Goal: Task Accomplishment & Management: Manage account settings

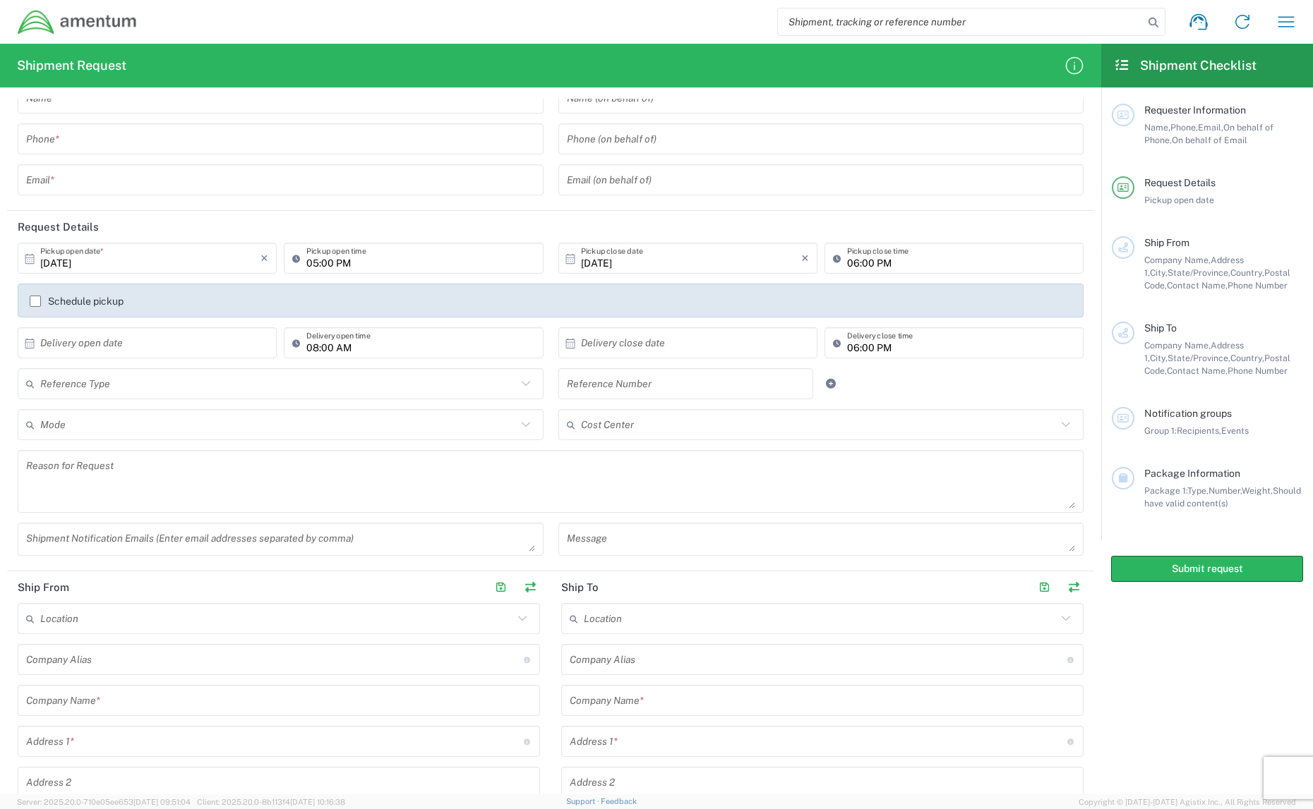
scroll to position [47, 0]
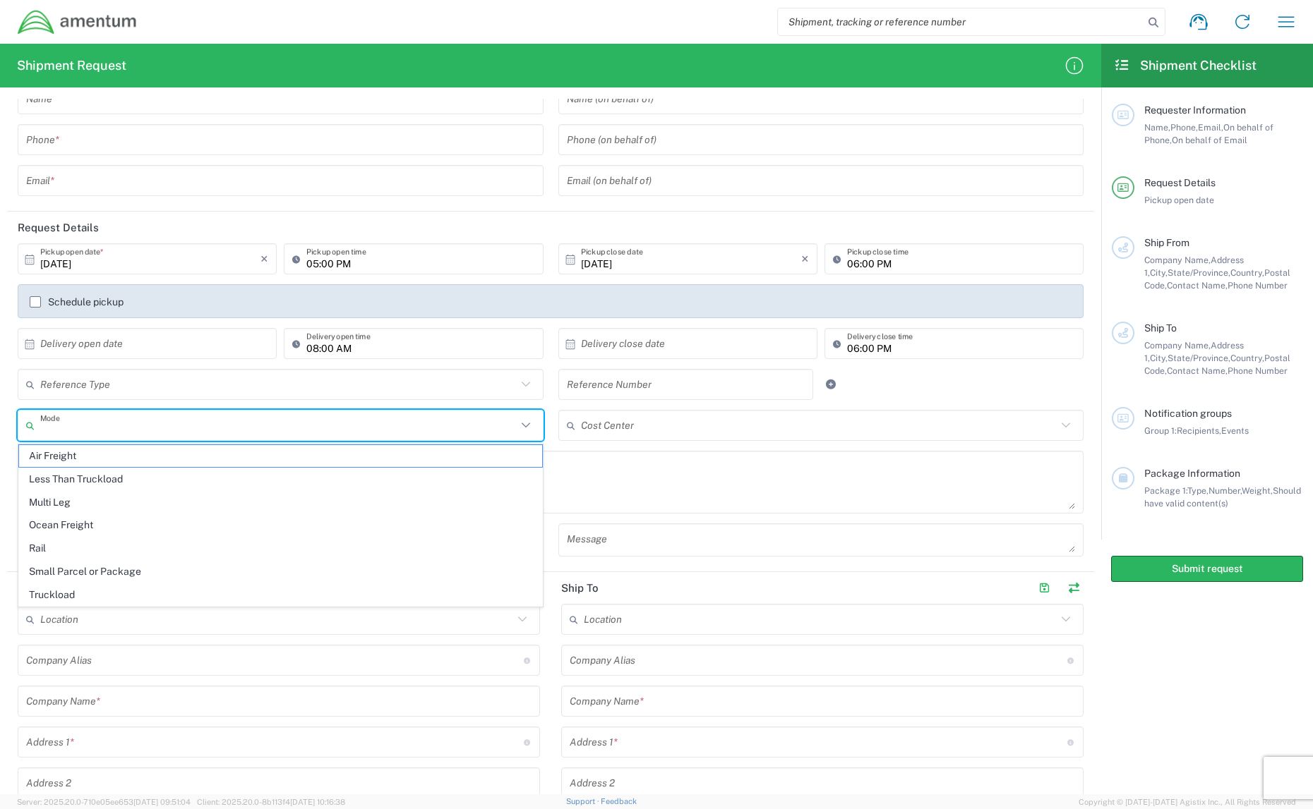
click at [474, 418] on input "text" at bounding box center [278, 426] width 476 height 25
click at [528, 421] on icon at bounding box center [526, 425] width 18 height 18
click at [525, 428] on icon at bounding box center [526, 425] width 18 height 18
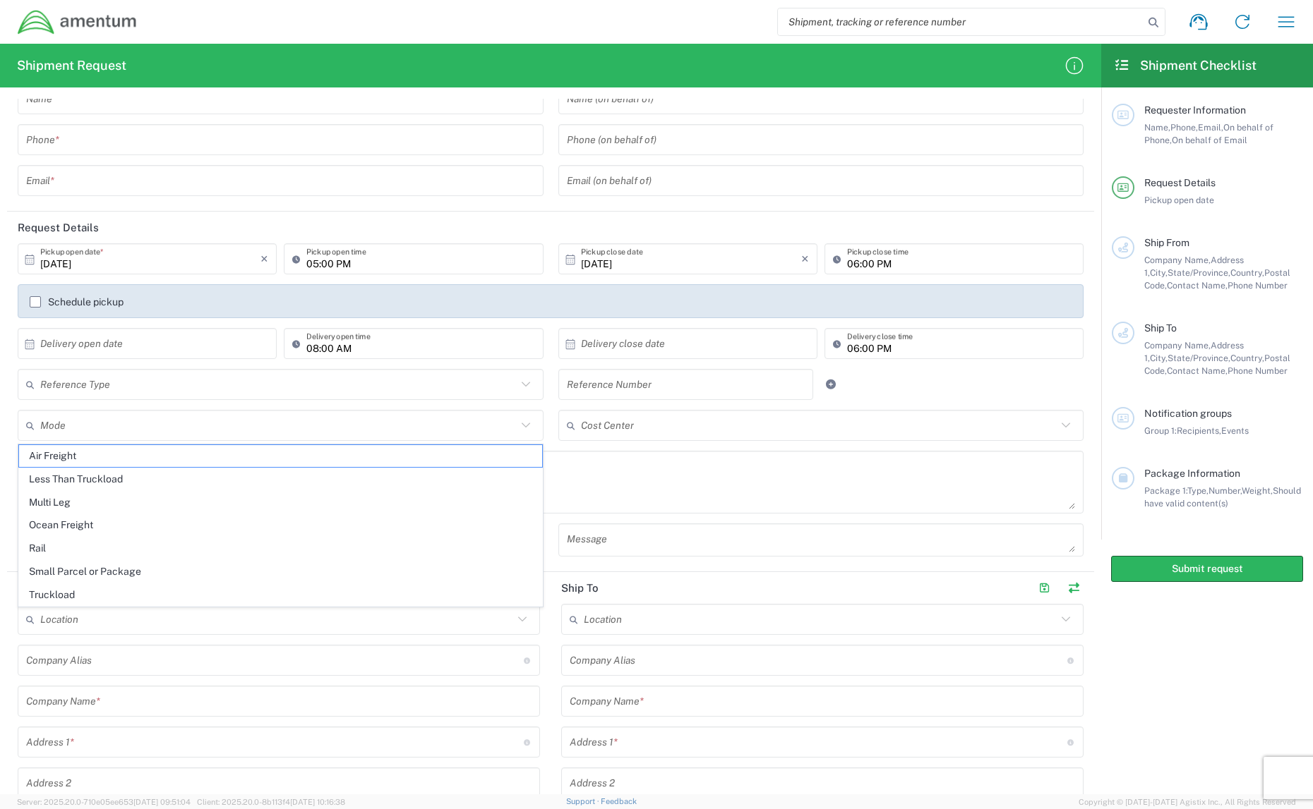
click at [548, 441] on div "Mode Air Freight Less Than Truckload Multi Leg Ocean Freight Rail Small Parcel …" at bounding box center [281, 430] width 541 height 41
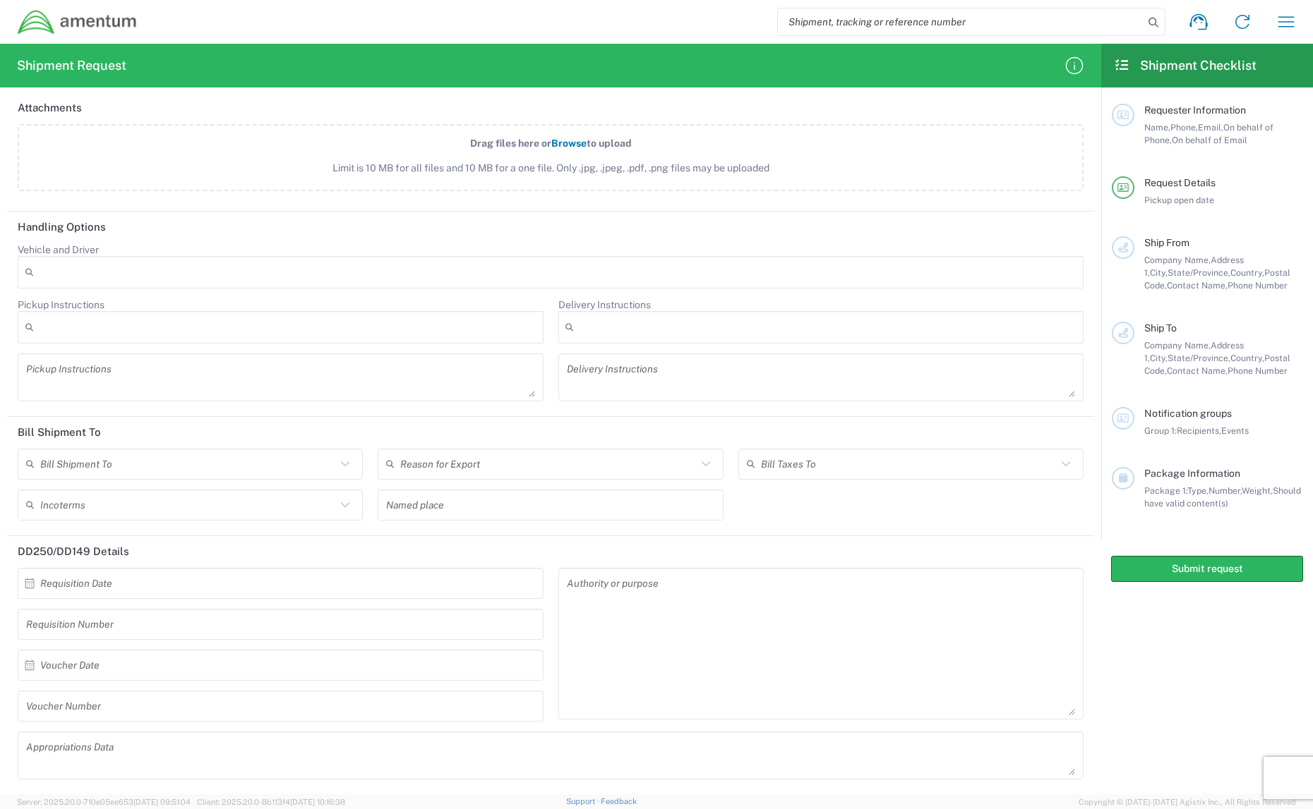
scroll to position [1413, 0]
click at [275, 459] on input "text" at bounding box center [188, 463] width 296 height 25
click at [349, 459] on icon at bounding box center [345, 463] width 18 height 18
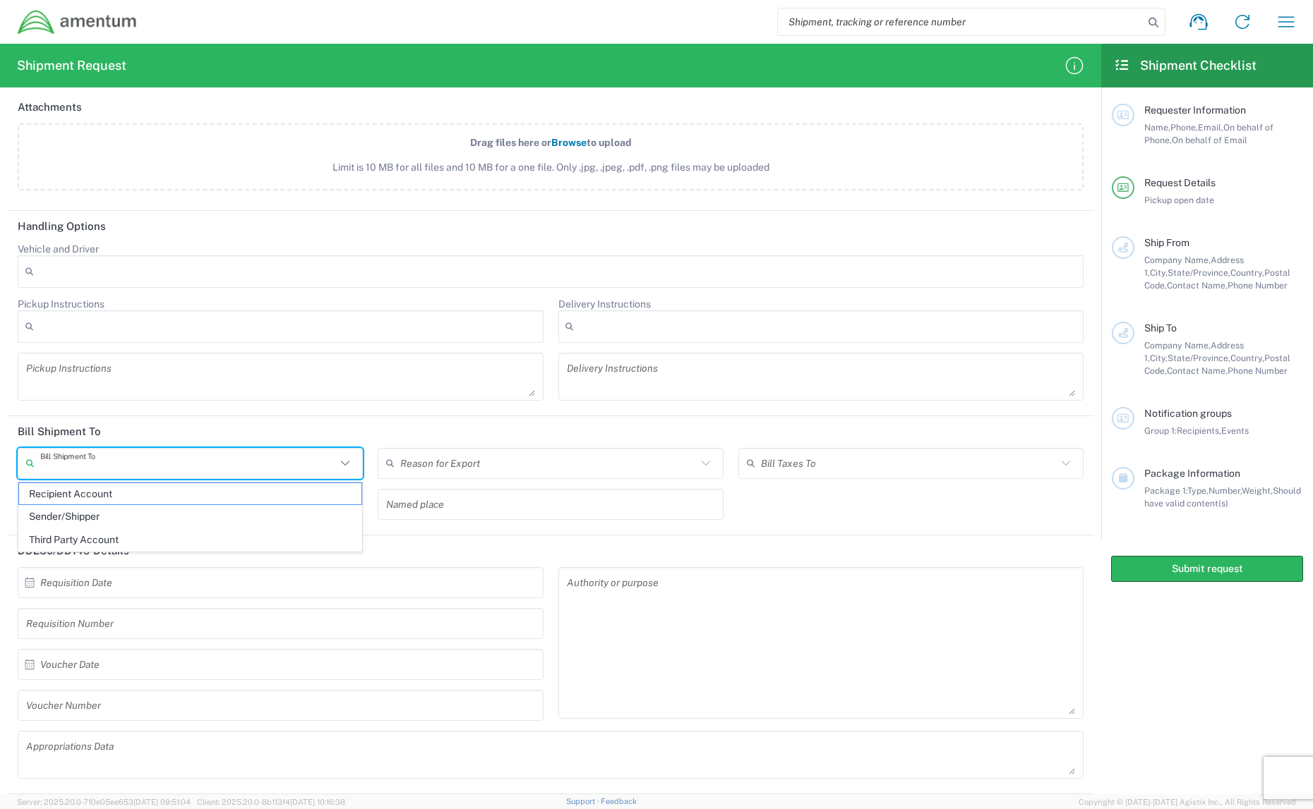
click at [374, 446] on header "Bill Shipment To" at bounding box center [550, 432] width 1087 height 32
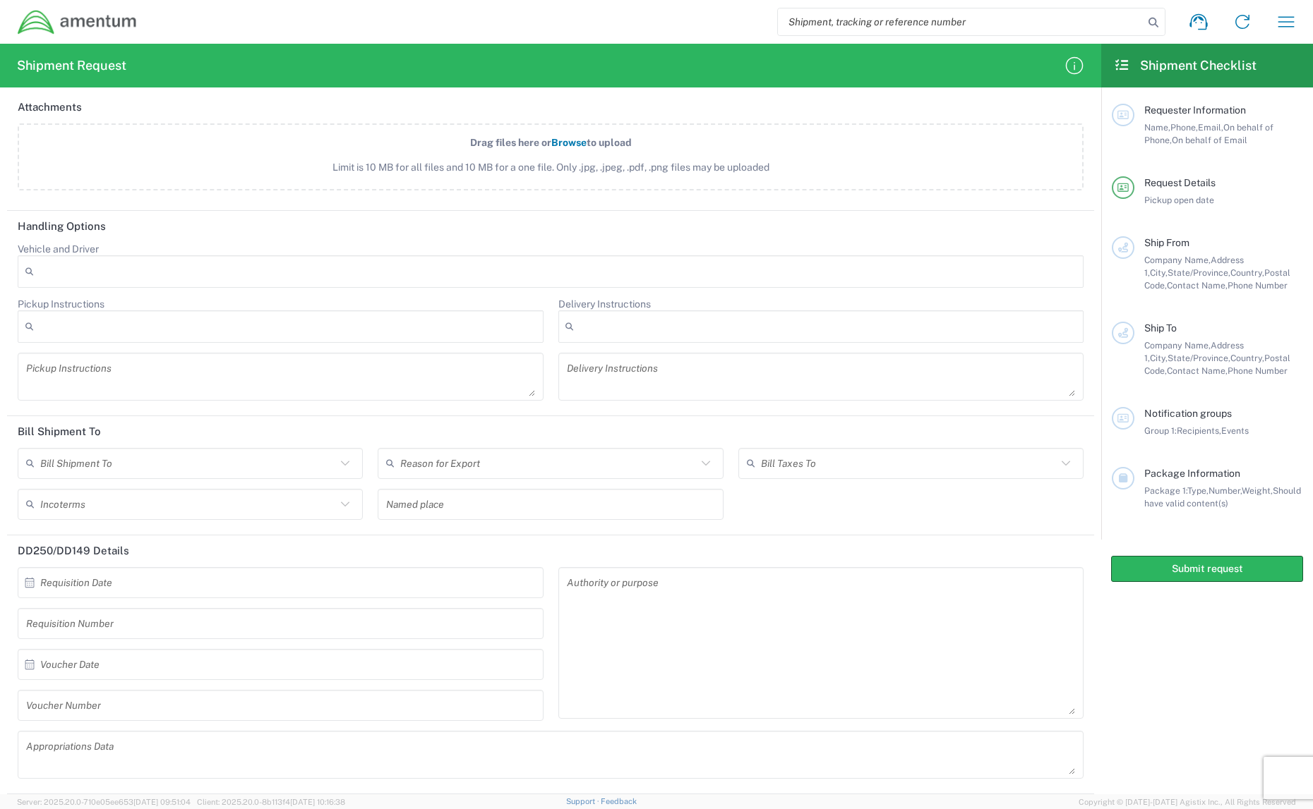
click at [336, 507] on icon at bounding box center [345, 504] width 18 height 18
click at [363, 472] on div "Bill Shipment To Recipient Account Sender/Shipper Third Party Account" at bounding box center [191, 468] width 360 height 41
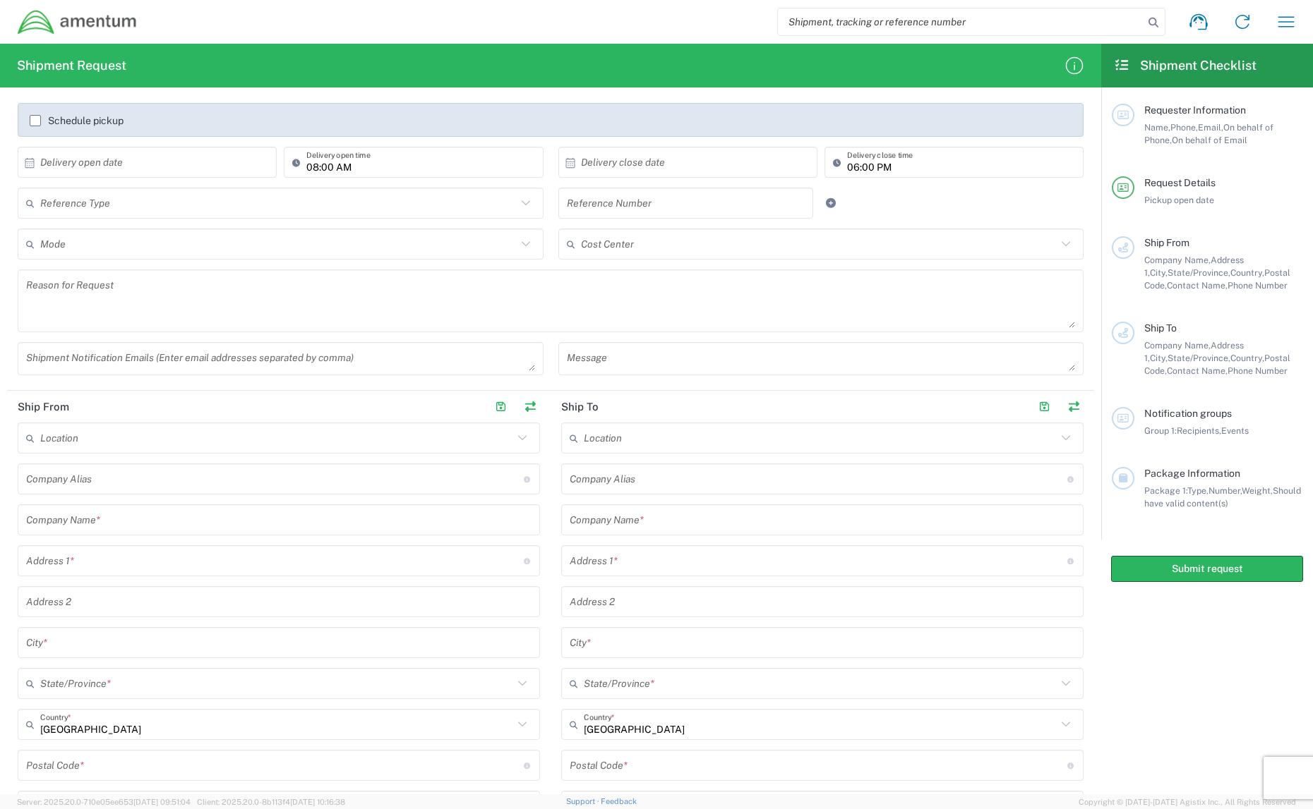
scroll to position [228, 0]
click at [281, 363] on textarea at bounding box center [280, 359] width 509 height 25
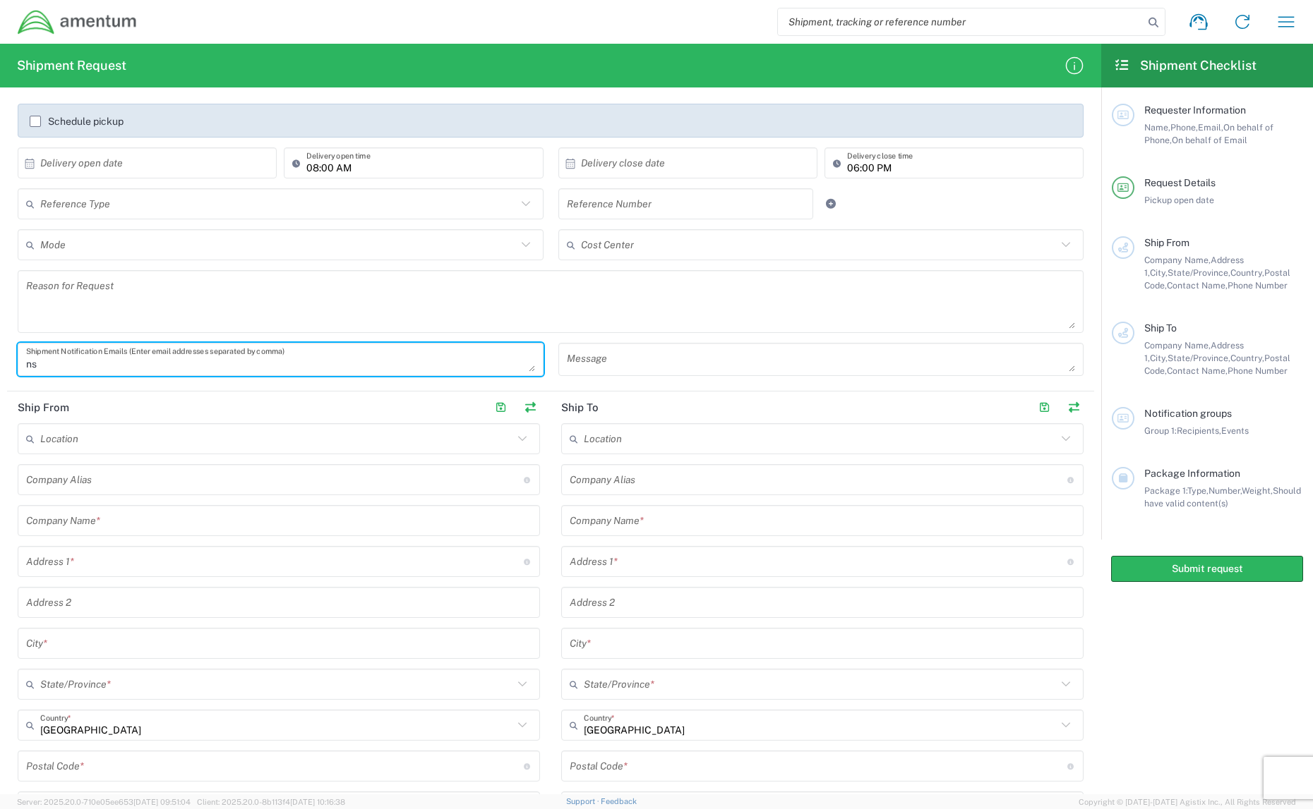
type textarea "n"
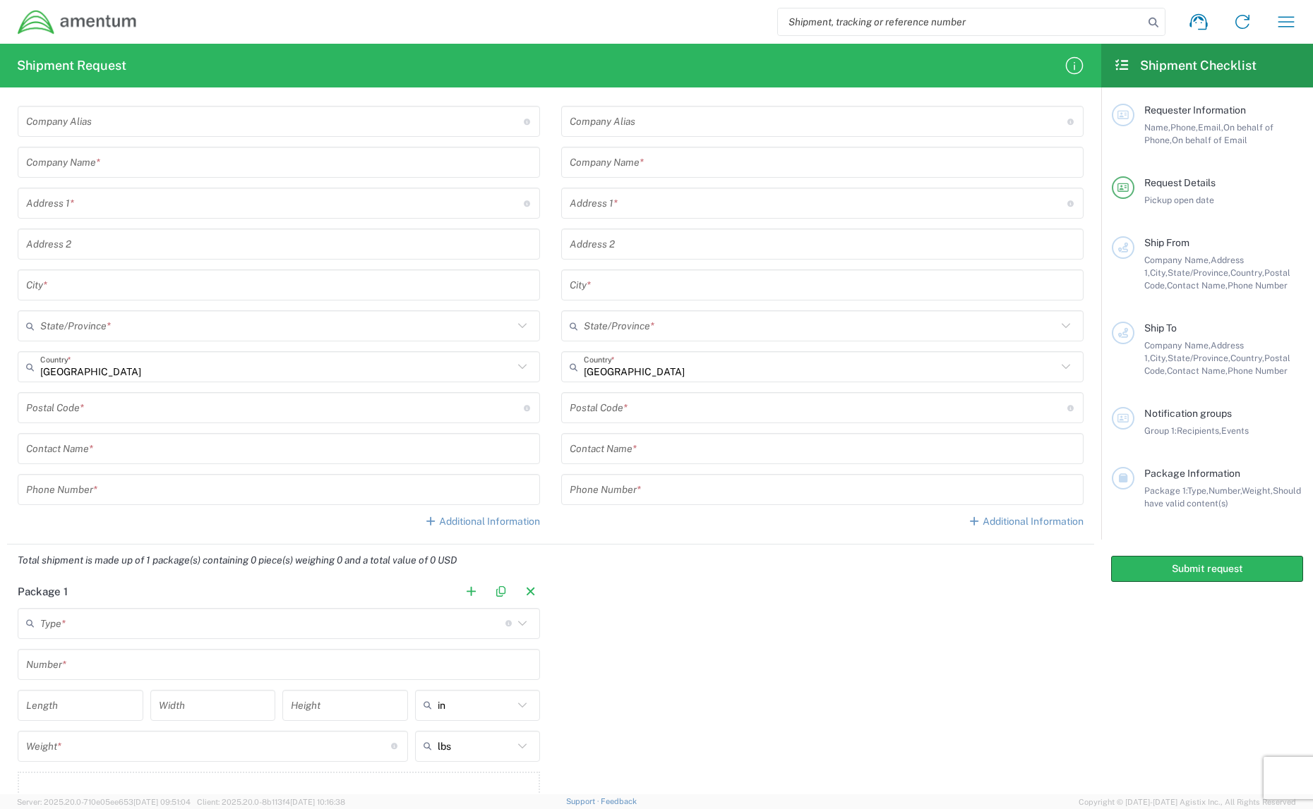
scroll to position [0, 0]
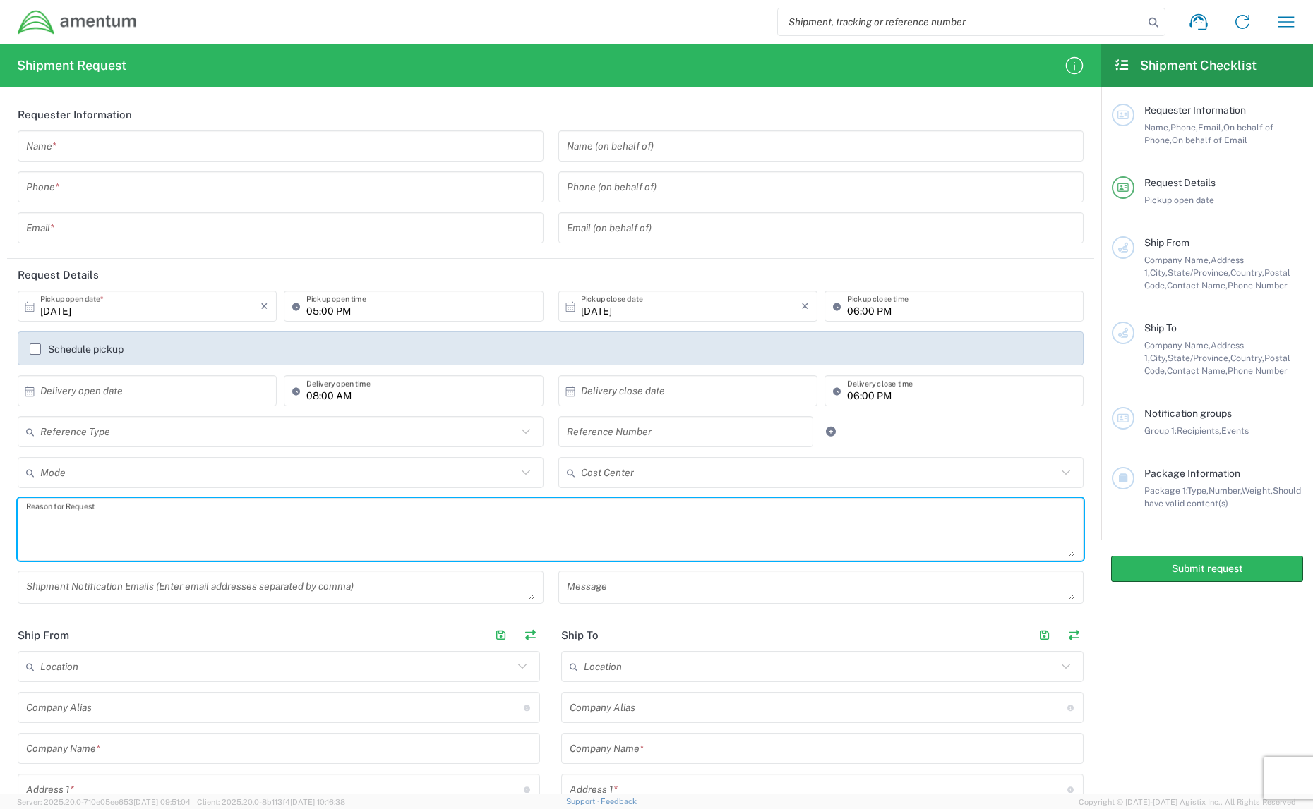
click at [547, 528] on textarea at bounding box center [550, 529] width 1049 height 54
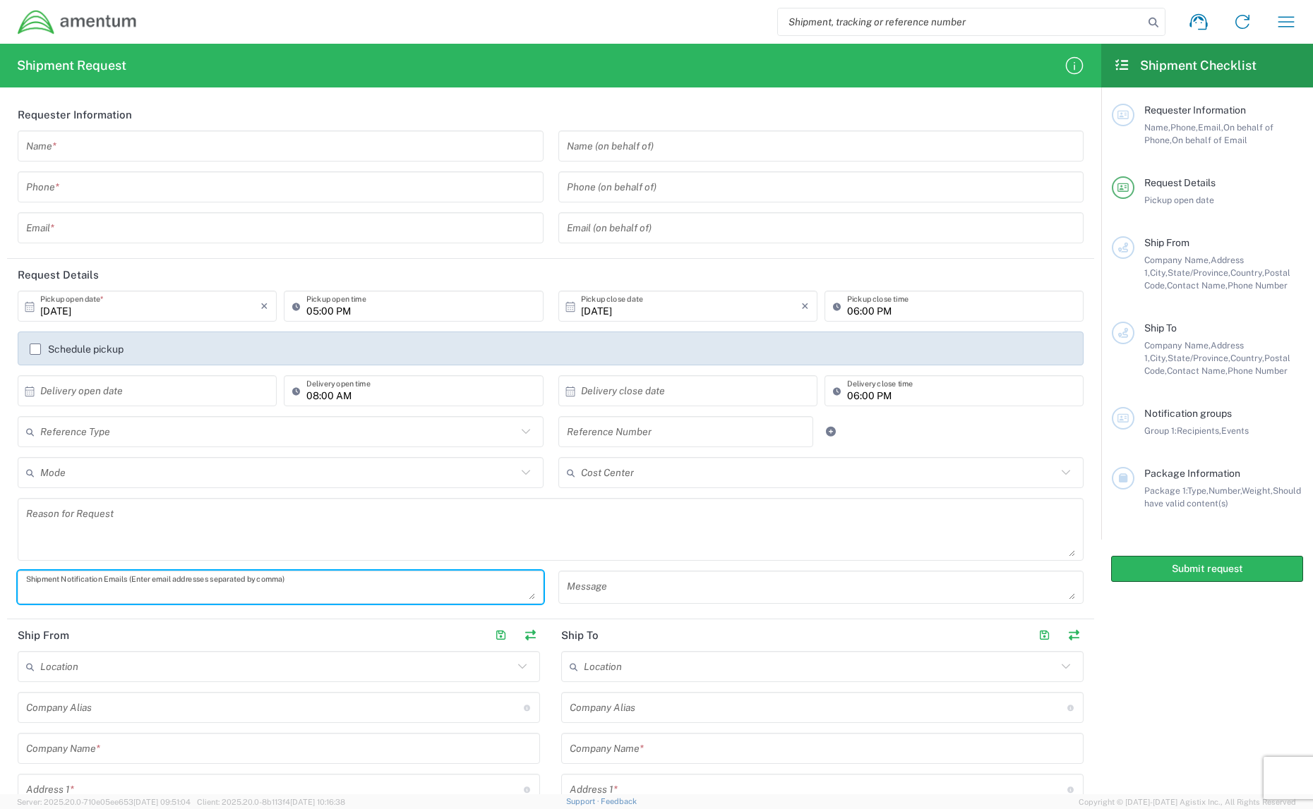
click at [222, 583] on textarea at bounding box center [280, 587] width 509 height 25
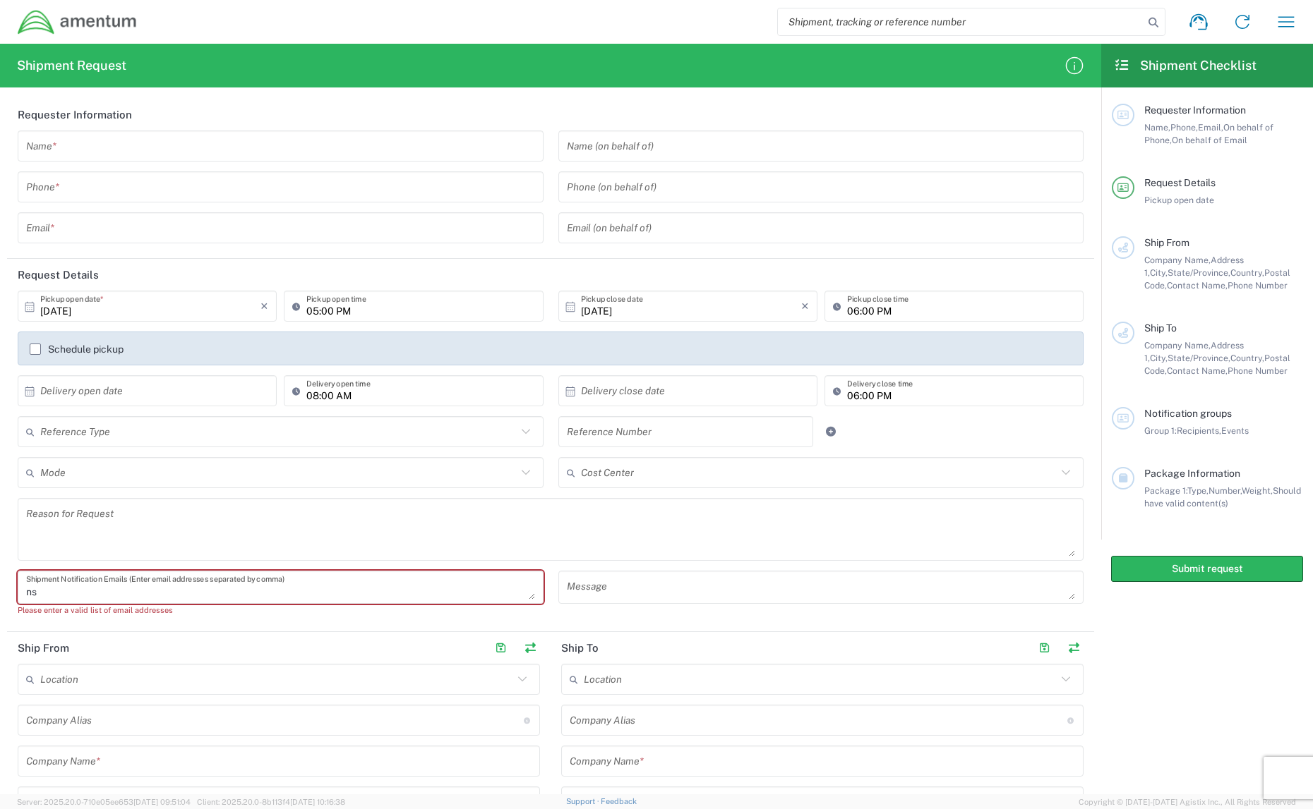
type textarea "n"
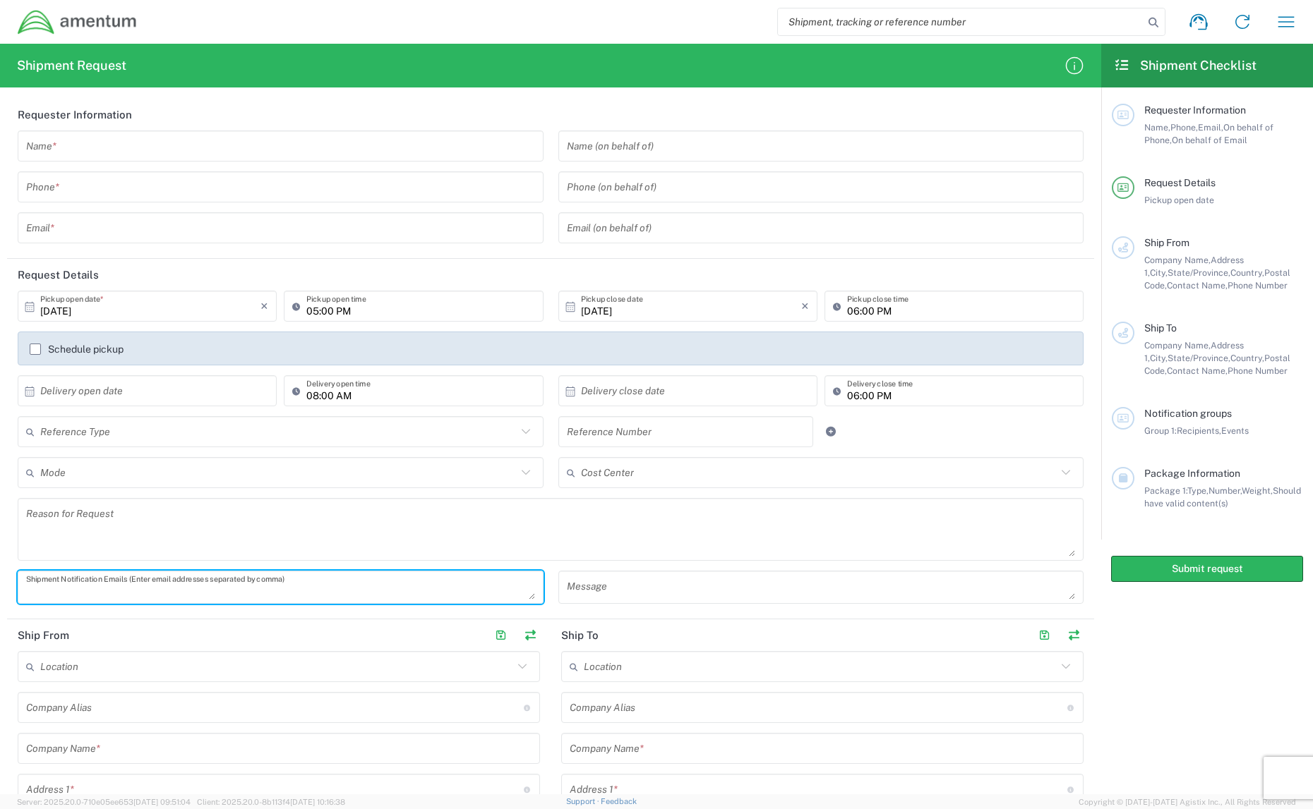
paste textarea "NSS-DB-Delta-Bridge-Logistics@amentum.com"
type textarea "NSS-DB-Delta-Bridge-Logistics@amentum.com, robert.nealon@amentum.com"
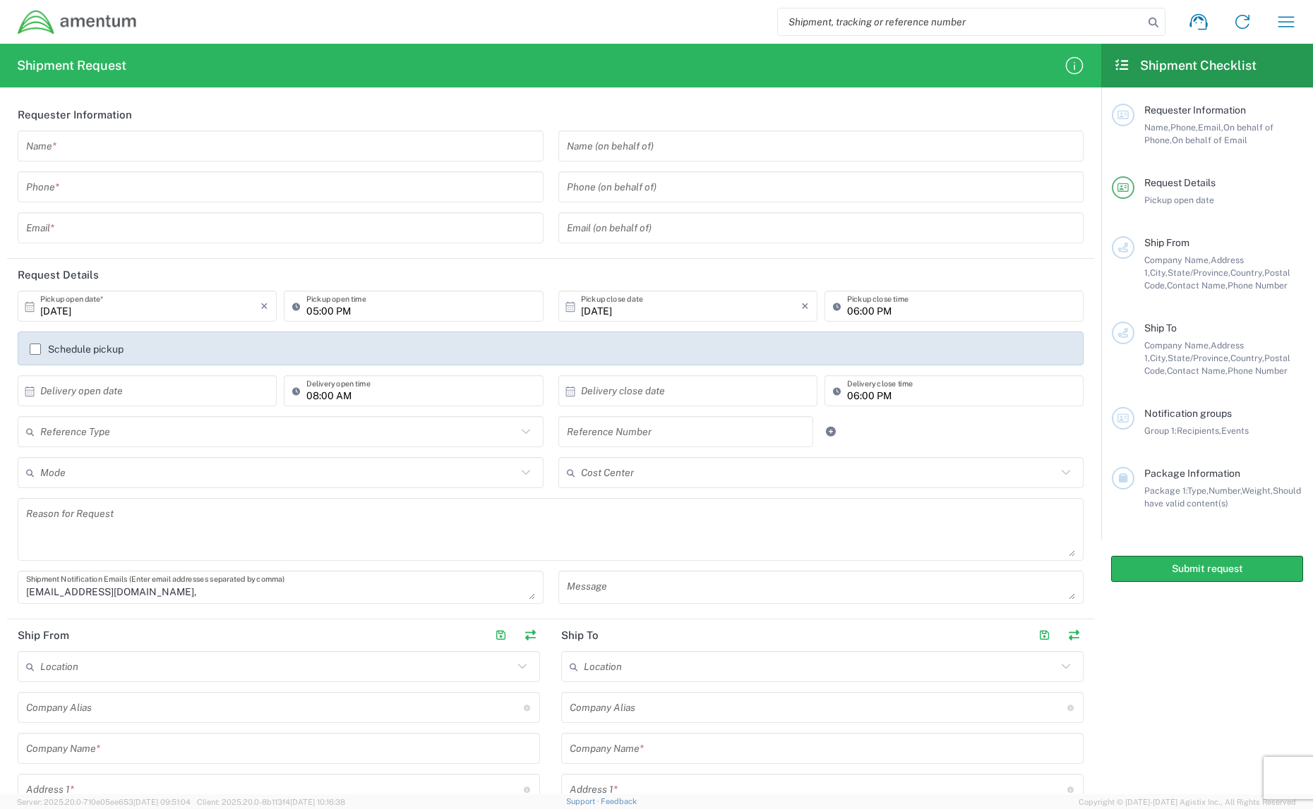
click at [550, 574] on div "Message" at bounding box center [820, 592] width 541 height 43
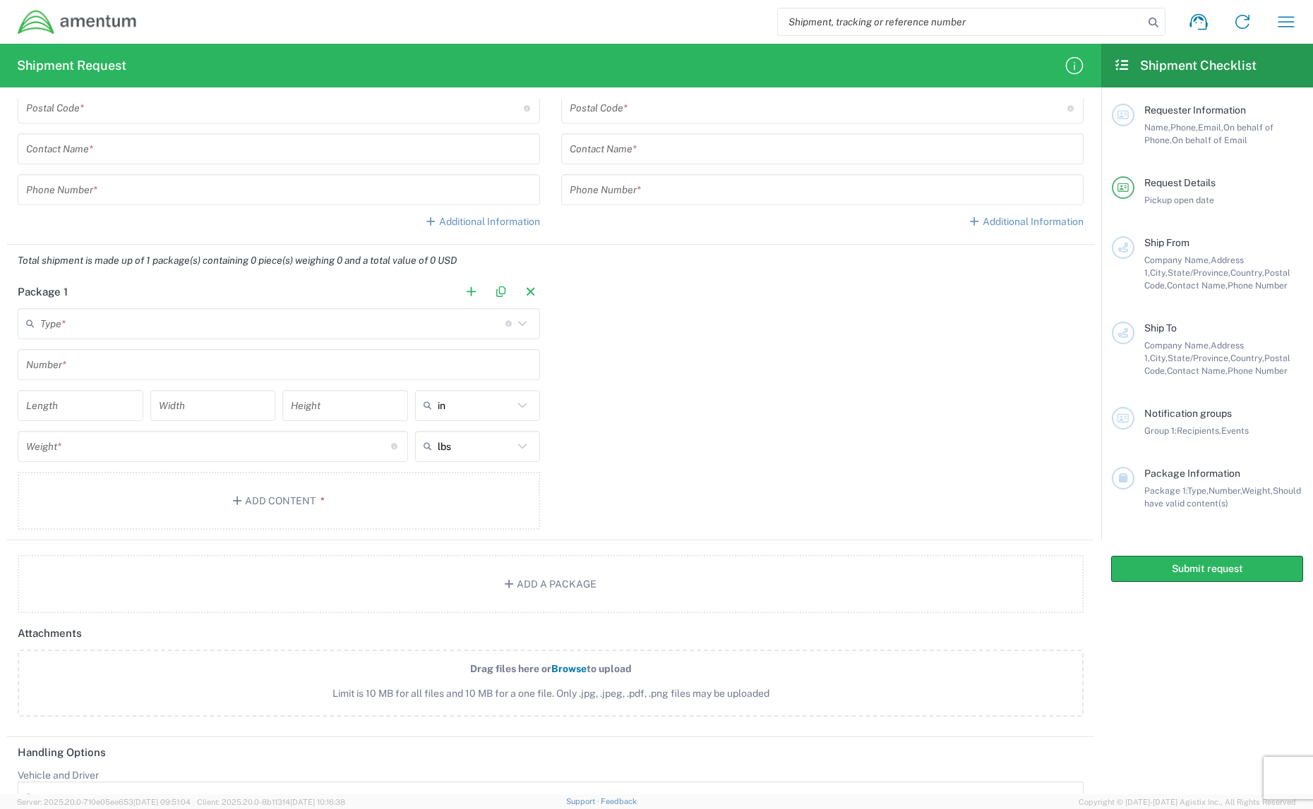
scroll to position [884, 0]
click at [1282, 20] on icon "button" at bounding box center [1286, 22] width 23 height 23
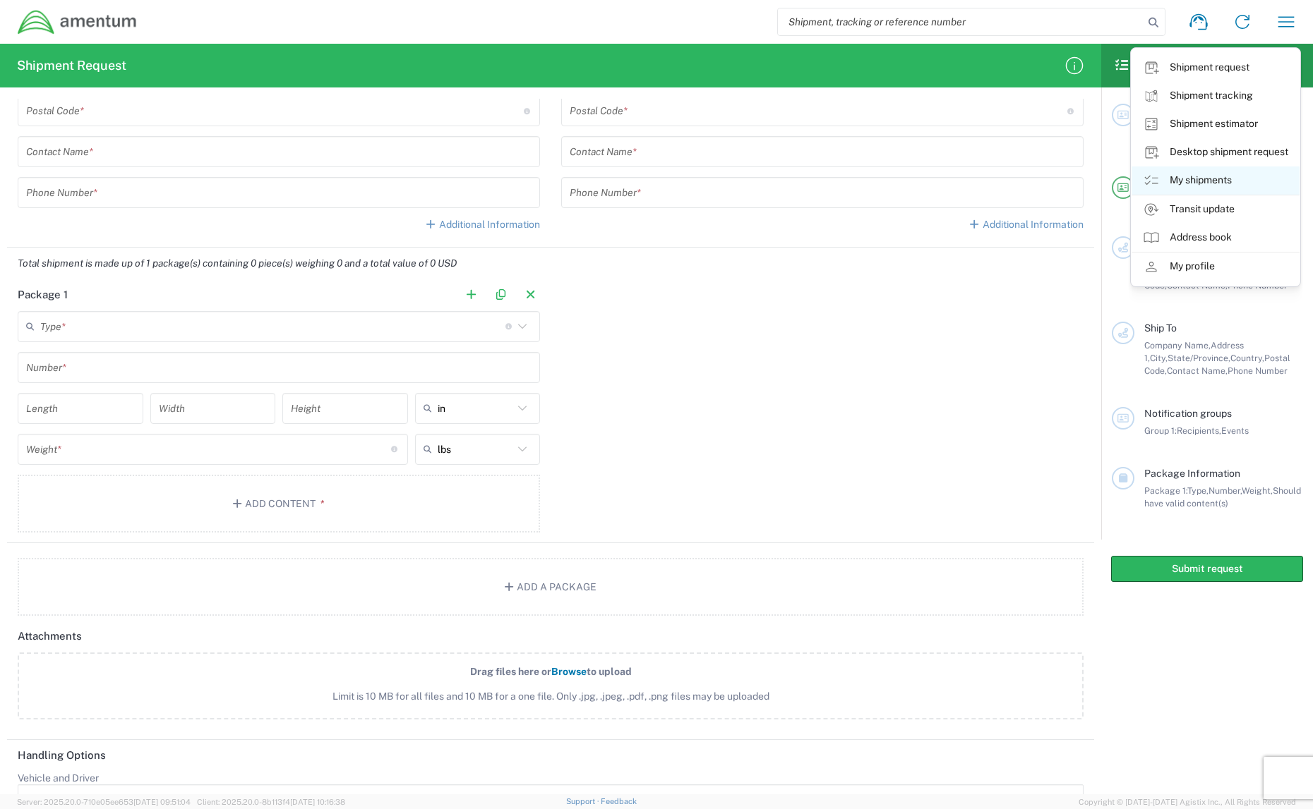
click at [1203, 183] on link "My shipments" at bounding box center [1215, 181] width 168 height 28
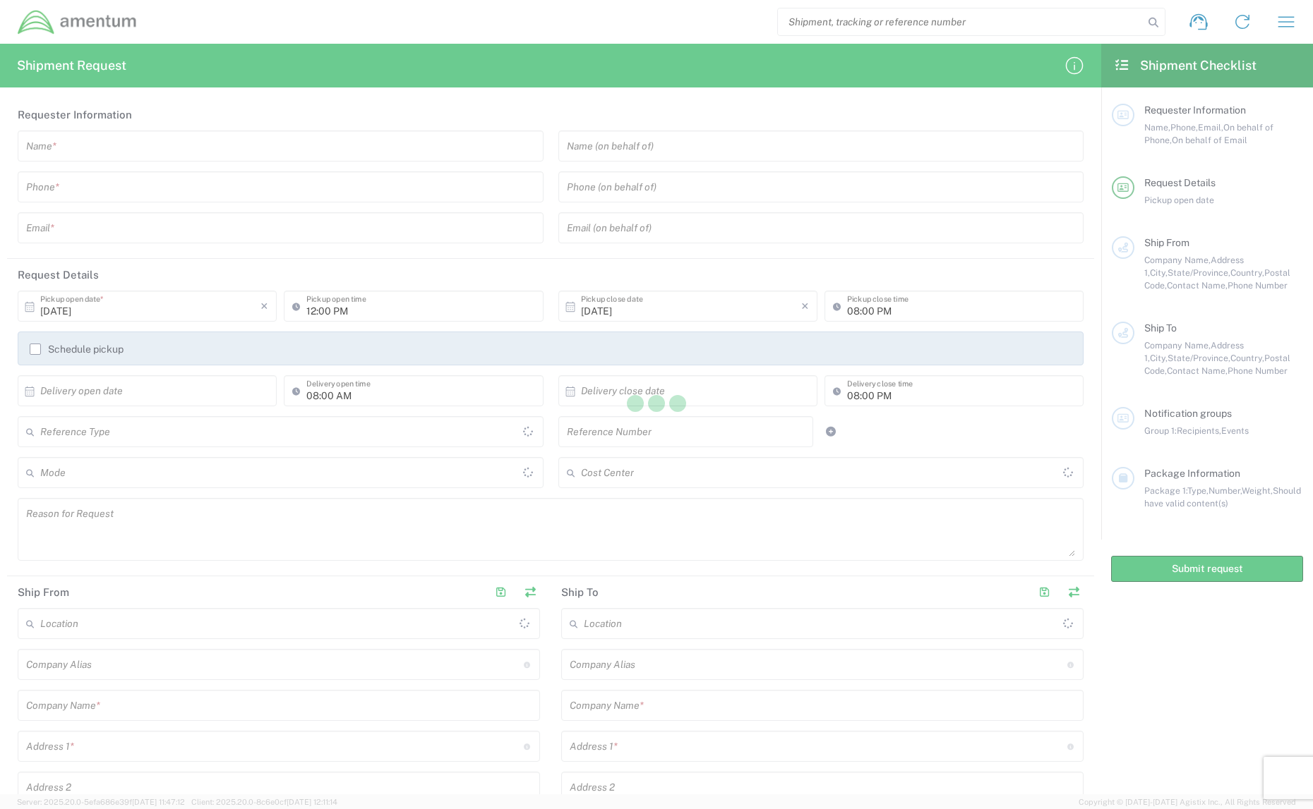
type input "[GEOGRAPHIC_DATA]"
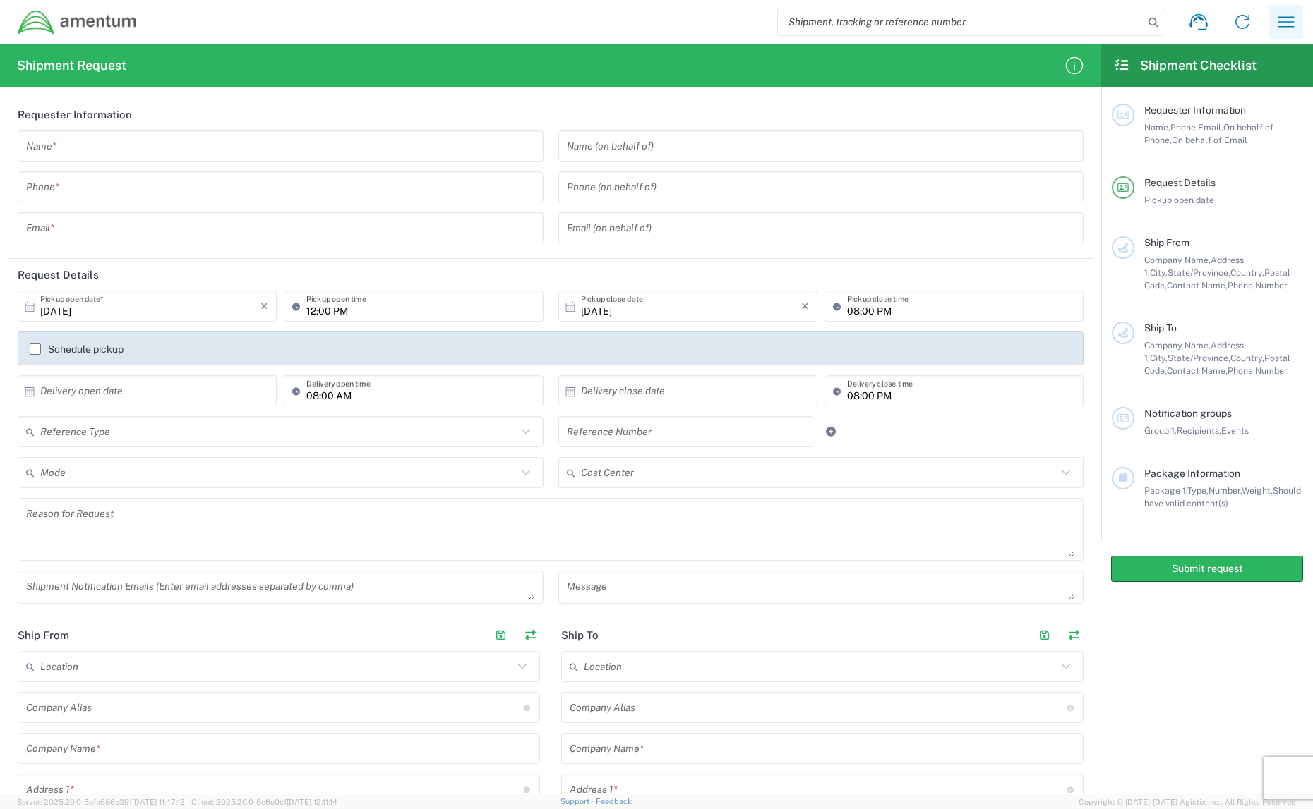
click at [1292, 32] on icon "button" at bounding box center [1286, 22] width 23 height 23
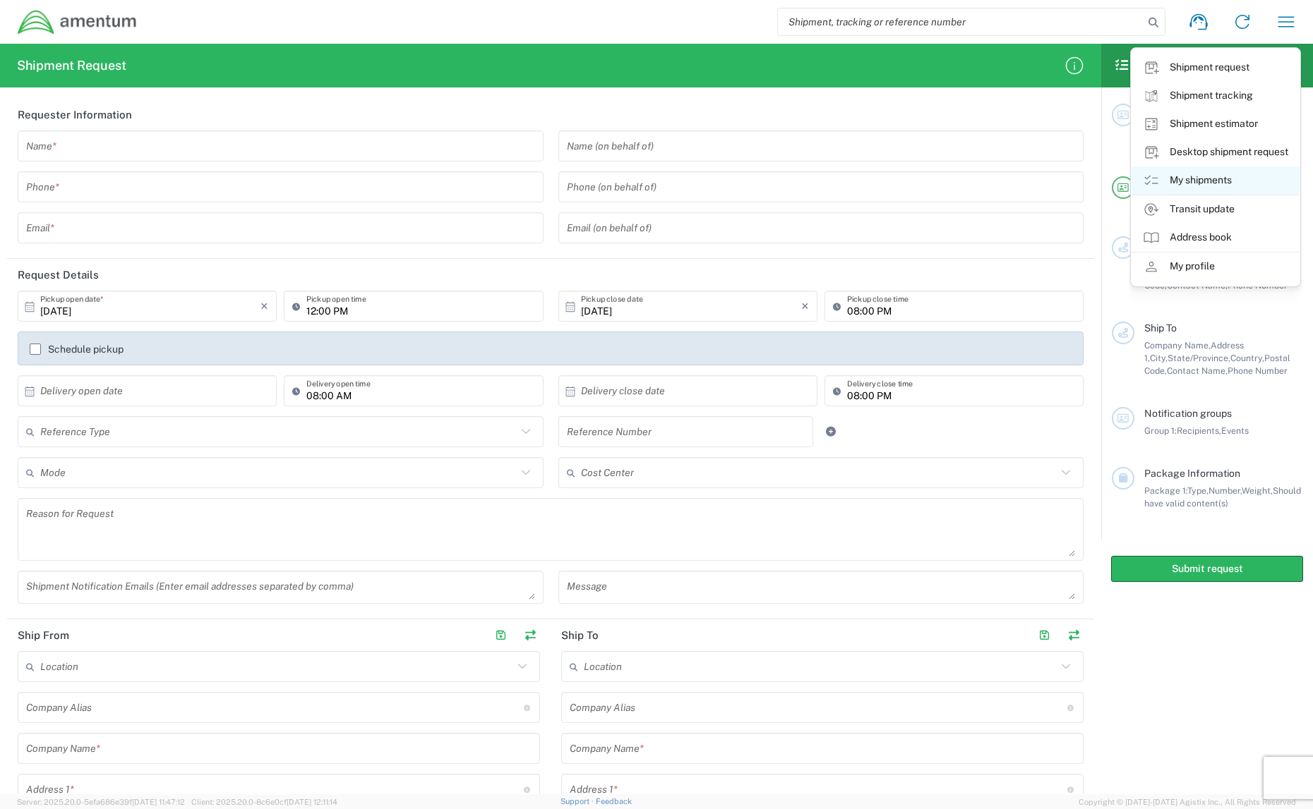
click at [1193, 180] on link "My shipments" at bounding box center [1215, 181] width 168 height 28
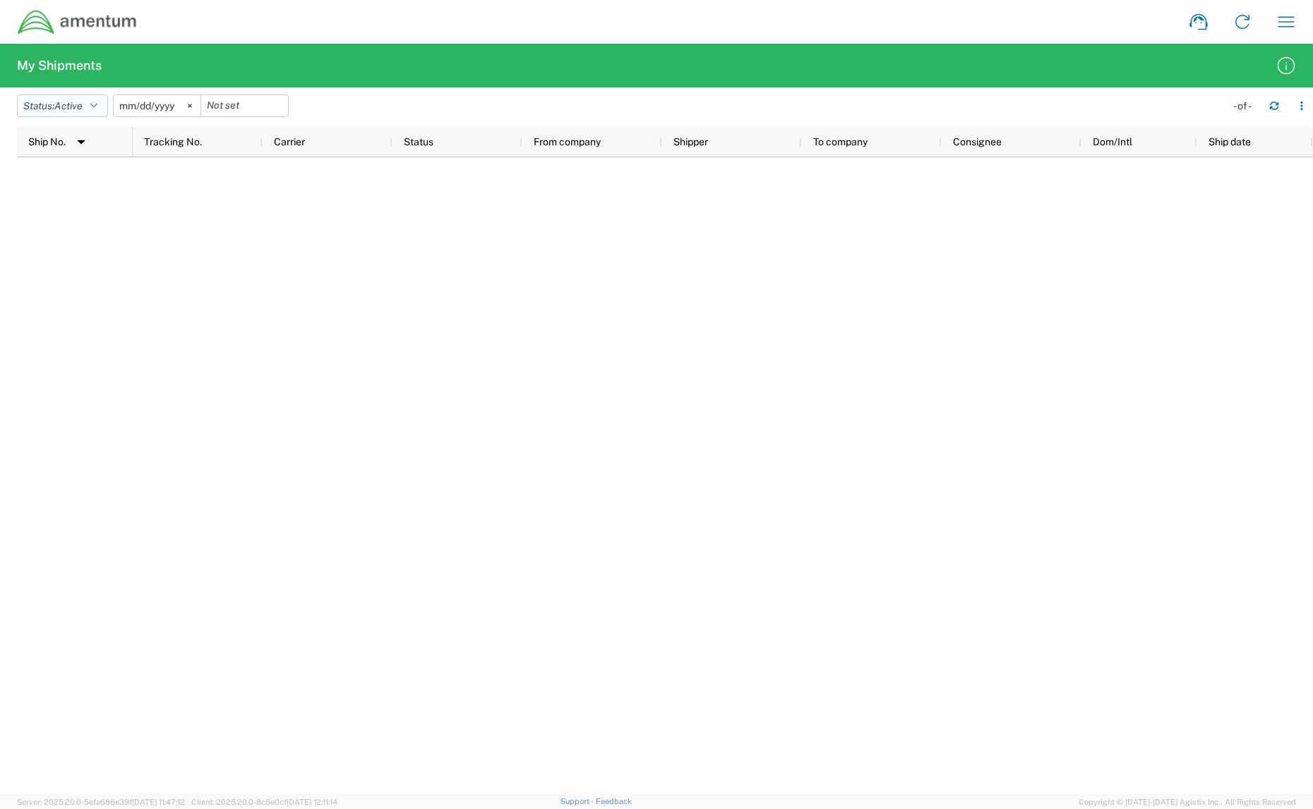
click at [73, 100] on span "Active" at bounding box center [68, 106] width 28 height 13
click at [199, 109] on svg-icon at bounding box center [189, 105] width 21 height 21
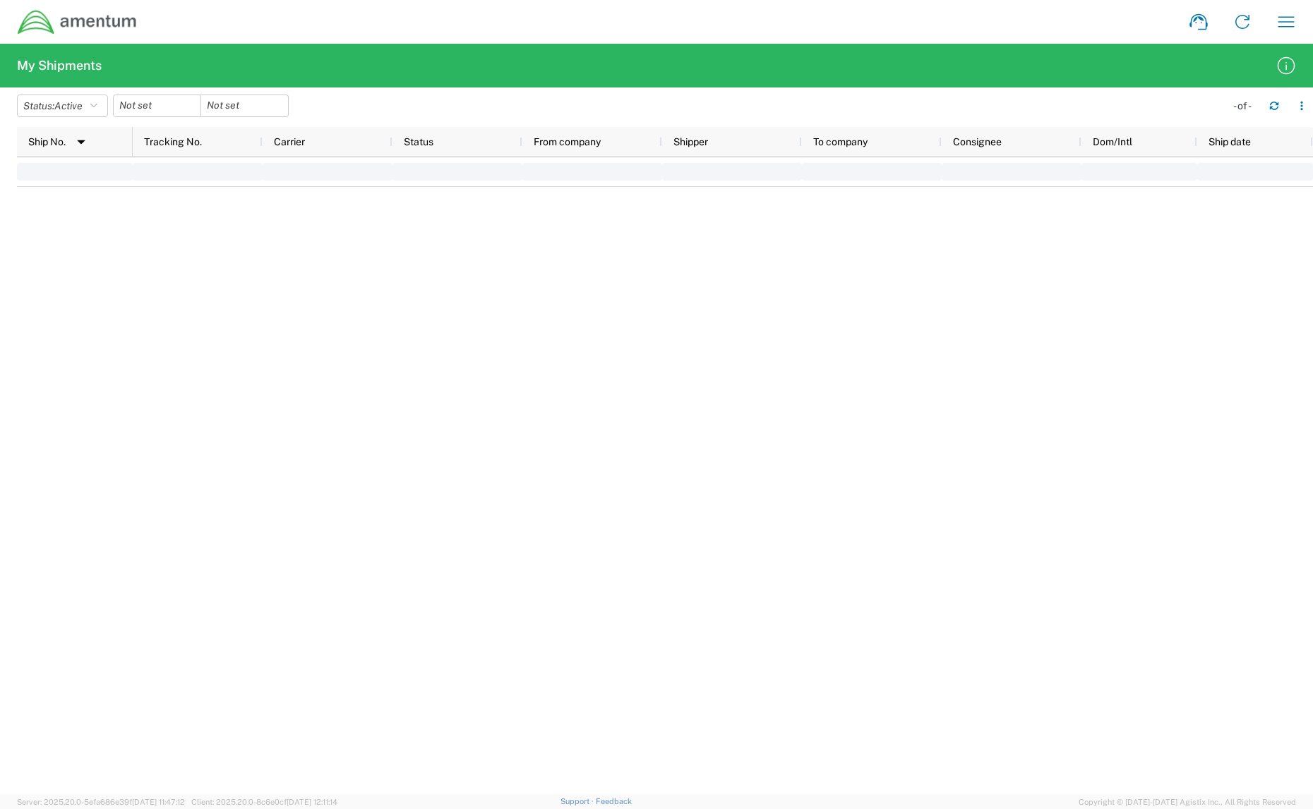
click at [199, 109] on div at bounding box center [157, 106] width 88 height 23
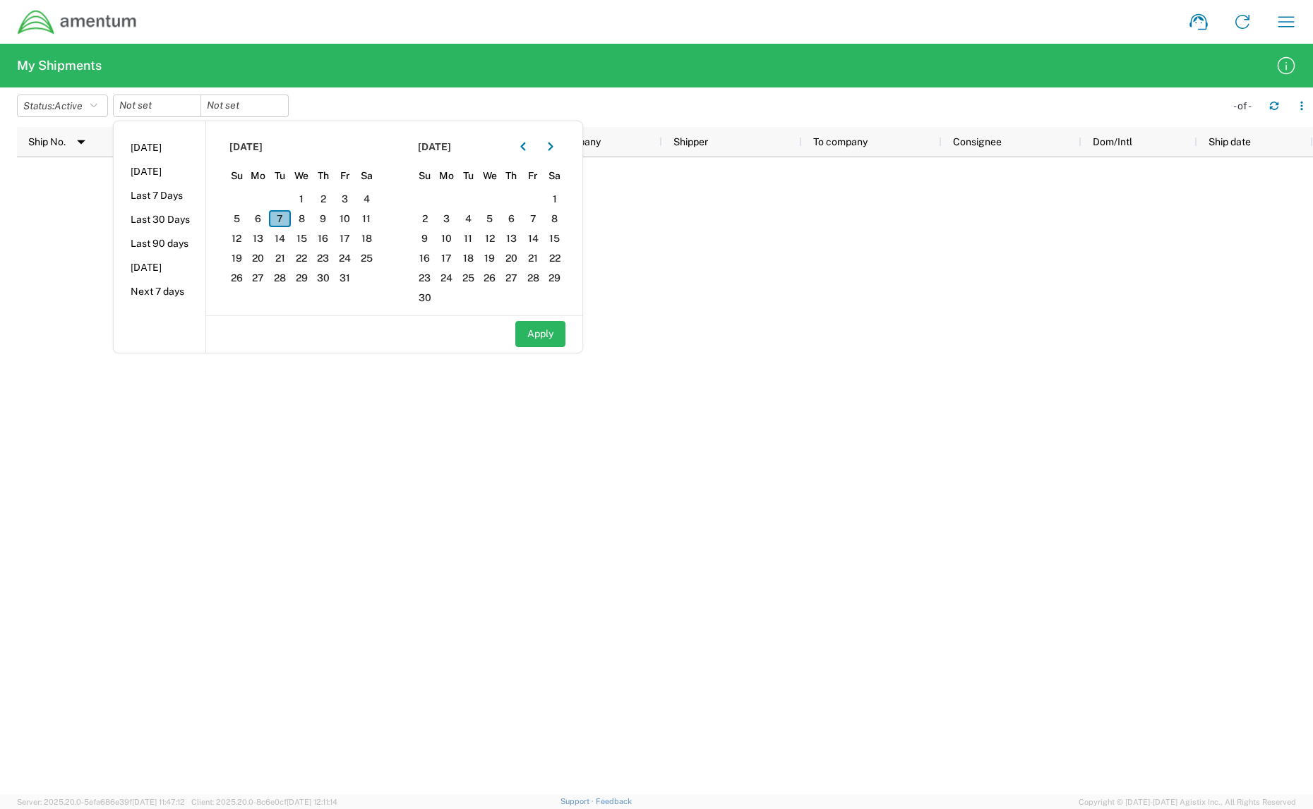
click at [291, 212] on span "7" at bounding box center [280, 218] width 22 height 17
click at [547, 323] on button "Apply" at bounding box center [540, 334] width 50 height 26
type input "2025-10-07"
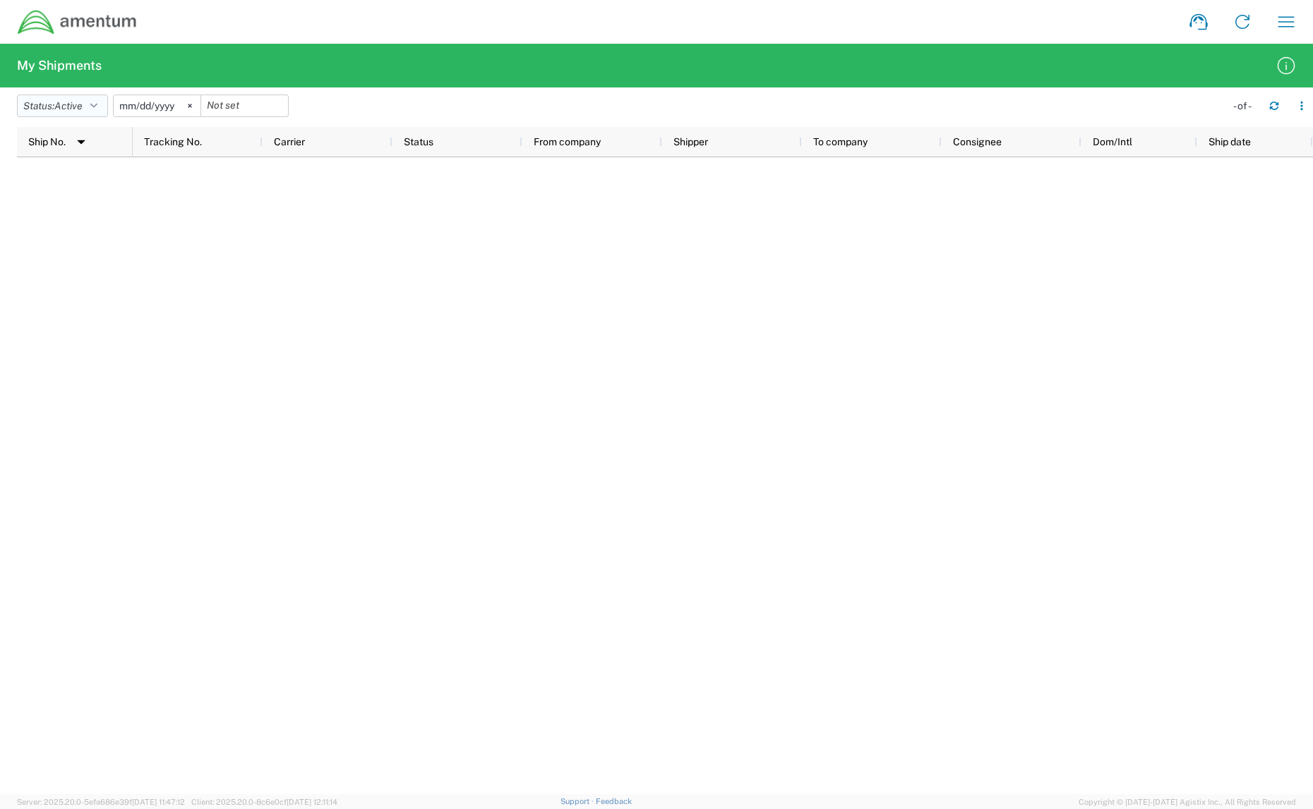
click at [90, 98] on button "Status: Active" at bounding box center [62, 106] width 91 height 23
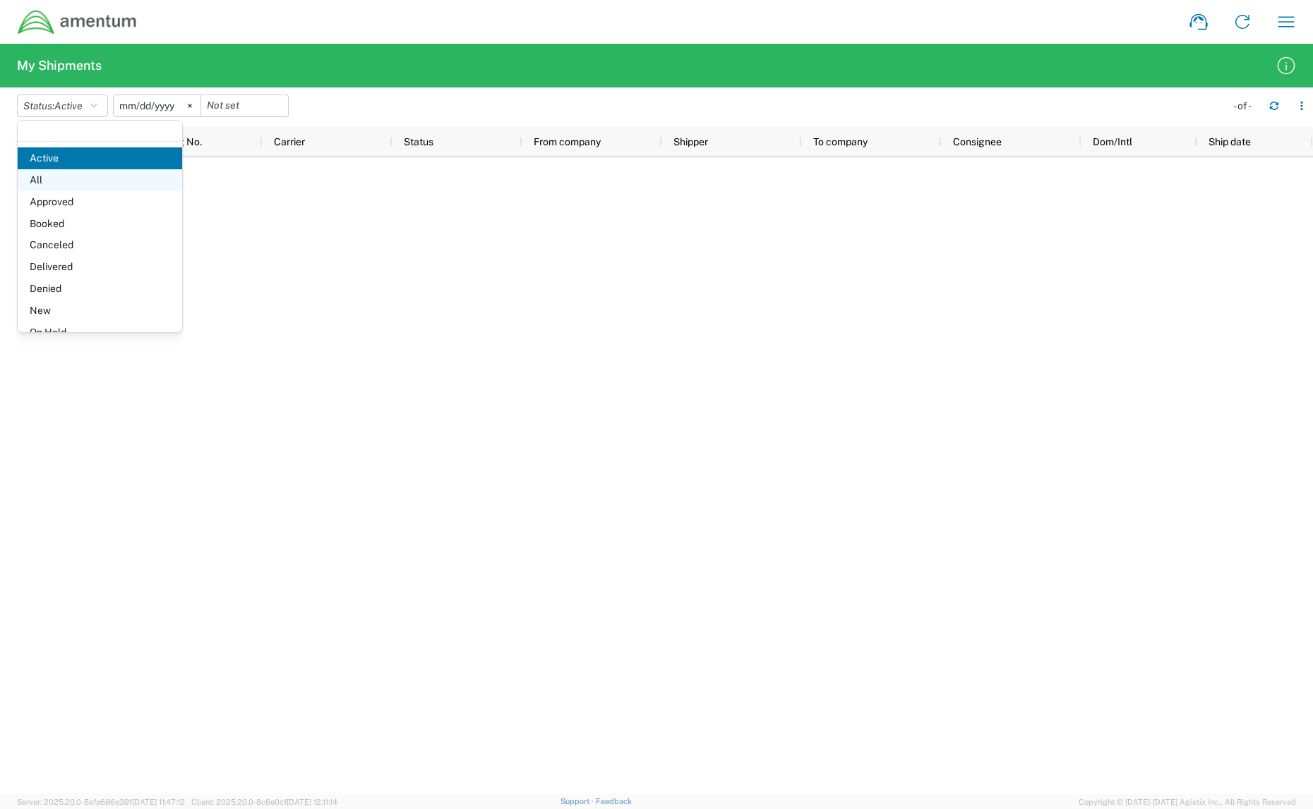
click at [67, 186] on span "All" at bounding box center [100, 180] width 164 height 22
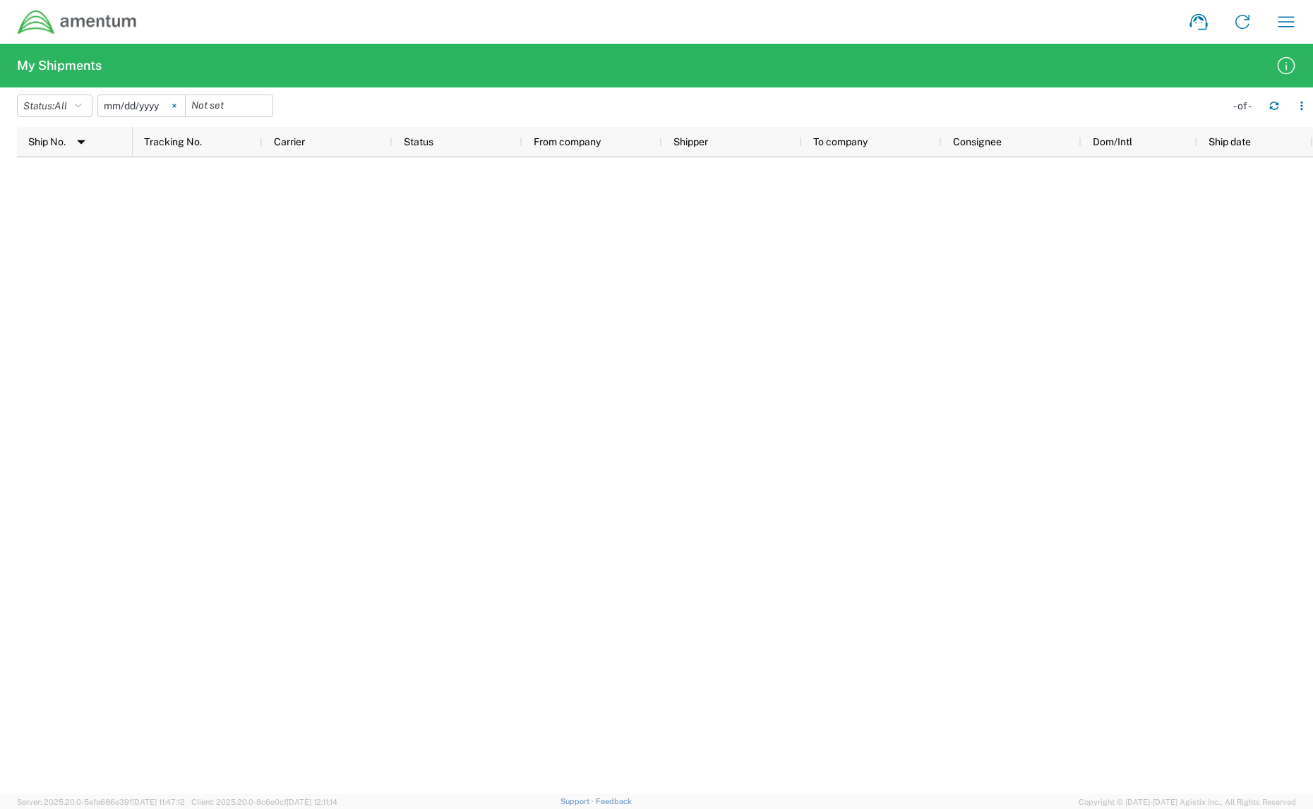
click at [176, 105] on icon at bounding box center [174, 106] width 4 height 4
click at [1292, 18] on icon "button" at bounding box center [1286, 22] width 23 height 23
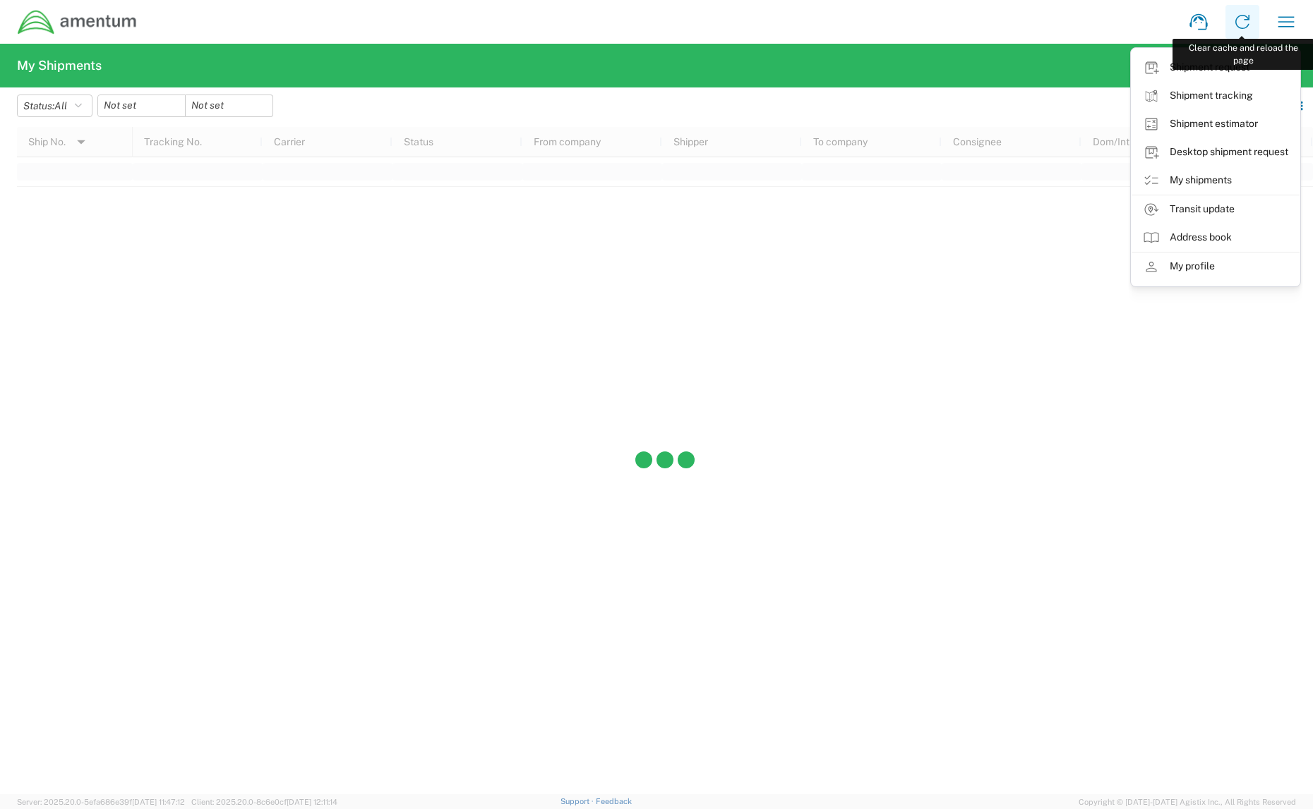
click at [1242, 25] on icon at bounding box center [1242, 22] width 23 height 23
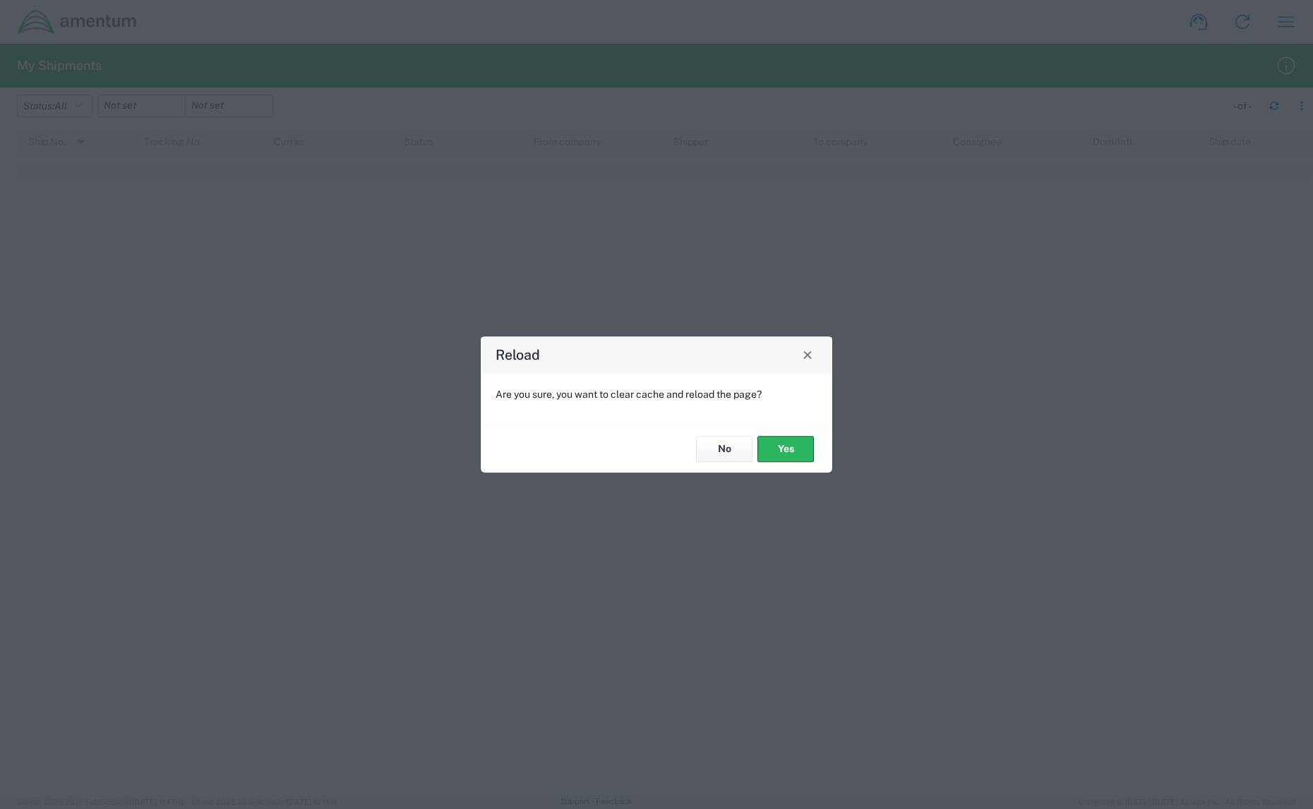
click at [767, 435] on div "No Yes" at bounding box center [656, 449] width 351 height 47
click at [767, 441] on button "Yes" at bounding box center [785, 450] width 56 height 26
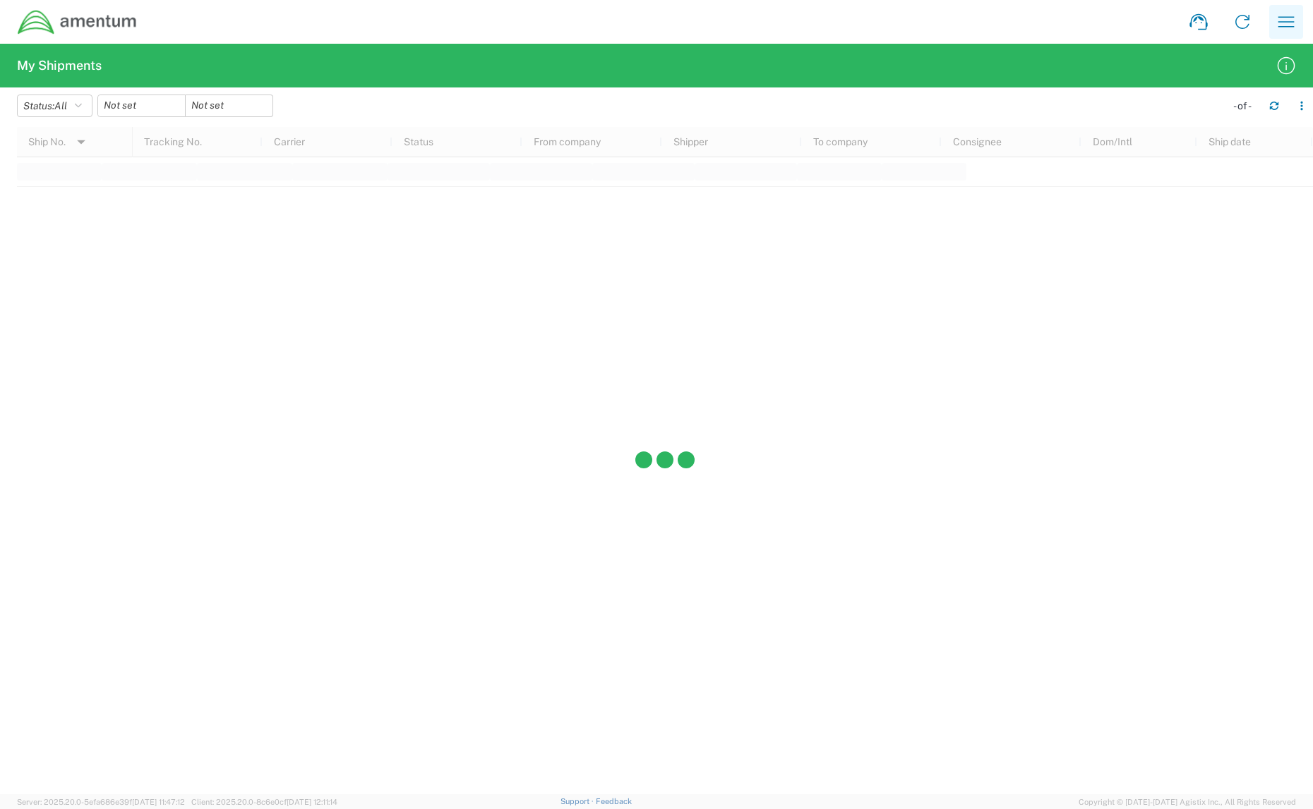
click at [1289, 29] on icon "button" at bounding box center [1286, 22] width 23 height 23
